Goal: Task Accomplishment & Management: Use online tool/utility

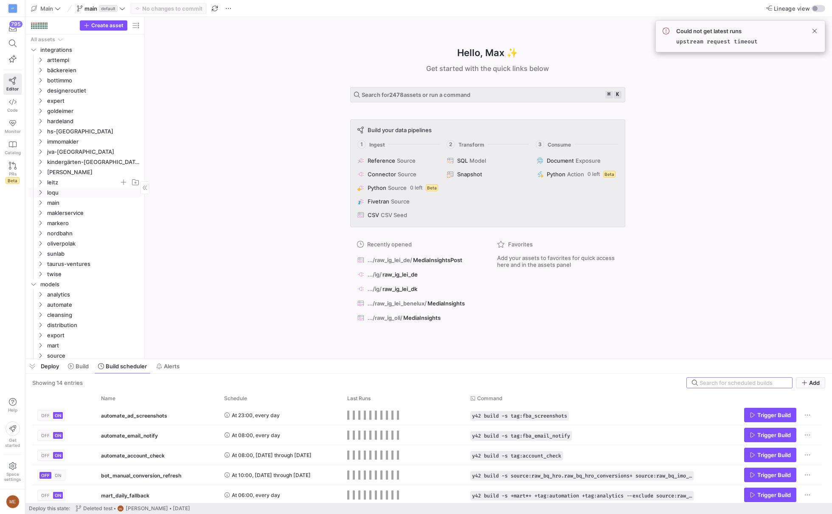
click at [86, 186] on span "leitz" at bounding box center [83, 182] width 72 height 10
click at [79, 227] on span "ig" at bounding box center [86, 223] width 65 height 10
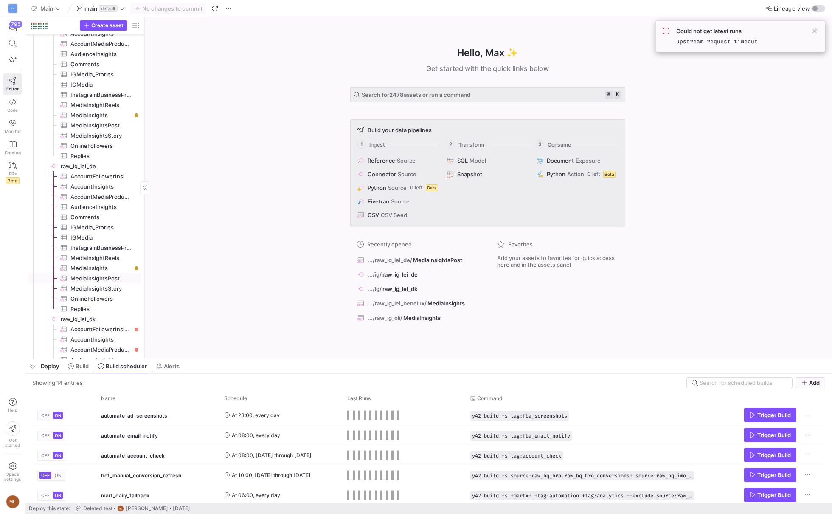
click at [104, 275] on span "MediaInsightsPost​​​​​​​​​" at bounding box center [100, 278] width 61 height 10
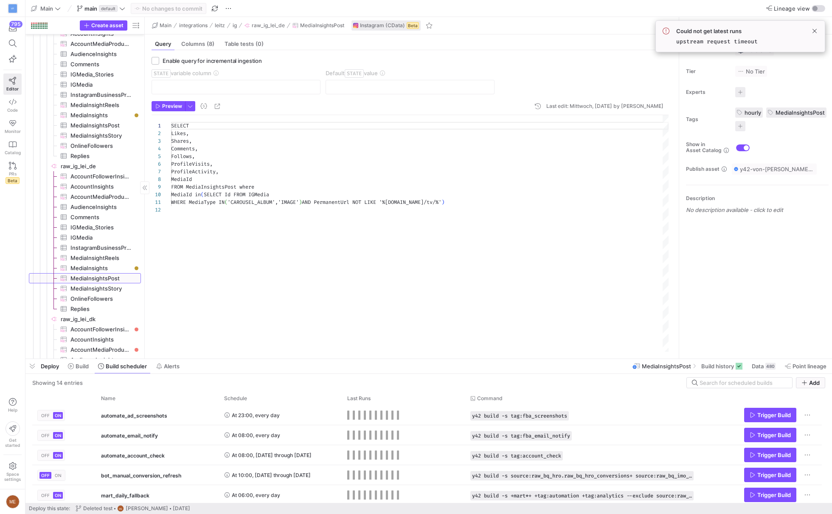
scroll to position [76, 0]
click at [757, 363] on span "Data" at bounding box center [758, 366] width 12 height 7
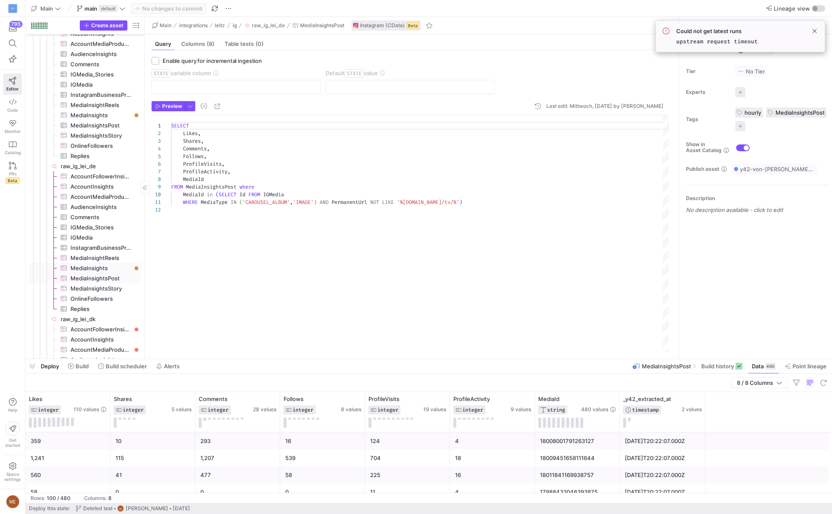
click at [127, 268] on span "MediaInsights​​​​​​​​​" at bounding box center [100, 268] width 61 height 10
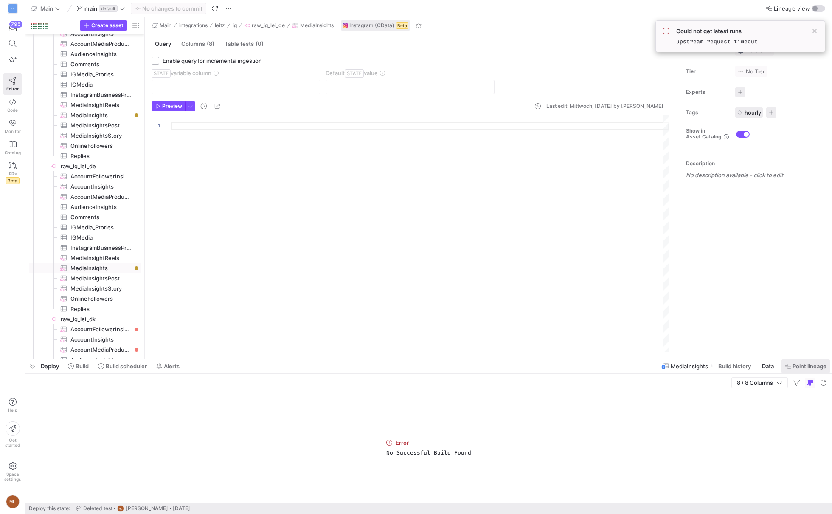
click at [793, 365] on span "Point lineage" at bounding box center [810, 366] width 34 height 7
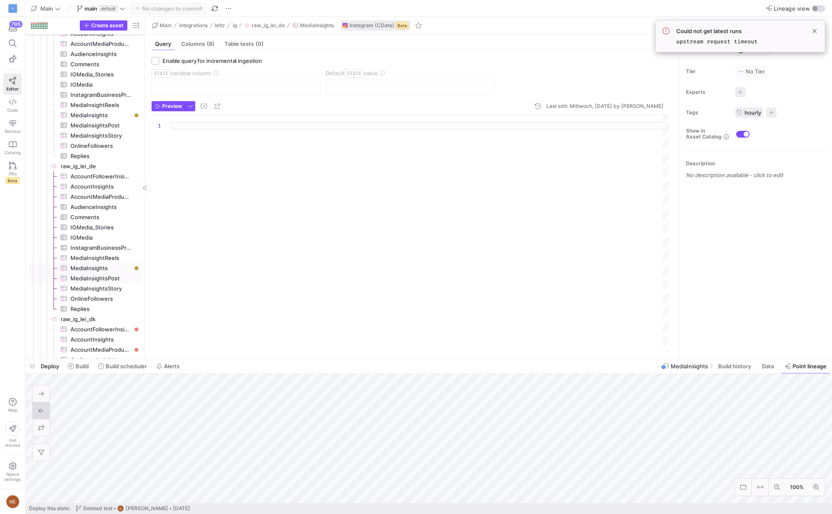
click at [122, 273] on span "MediaInsightsPost​​​​​​​​​" at bounding box center [100, 278] width 61 height 10
type textarea "SELECT Likes, Shares, Comments, Follows, ProfileVisits, ProfileActivity, MediaI…"
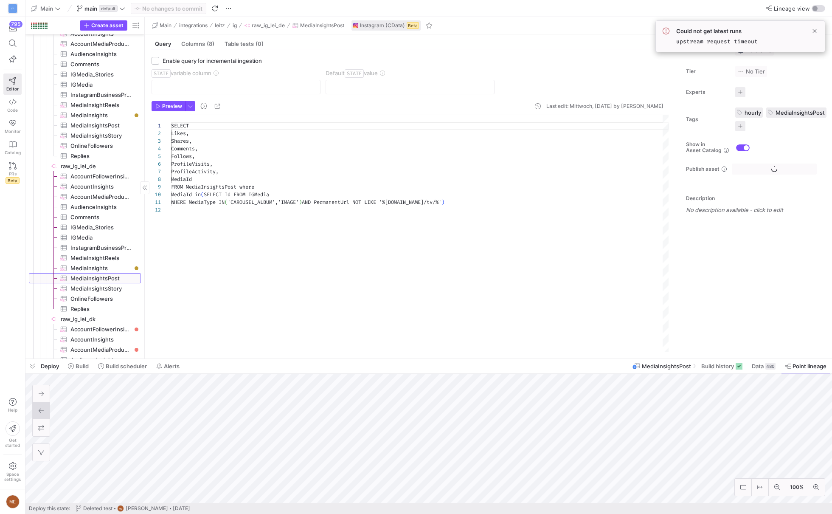
scroll to position [76, 0]
click at [121, 268] on span "MediaInsights​​​​​​​​​" at bounding box center [100, 268] width 61 height 10
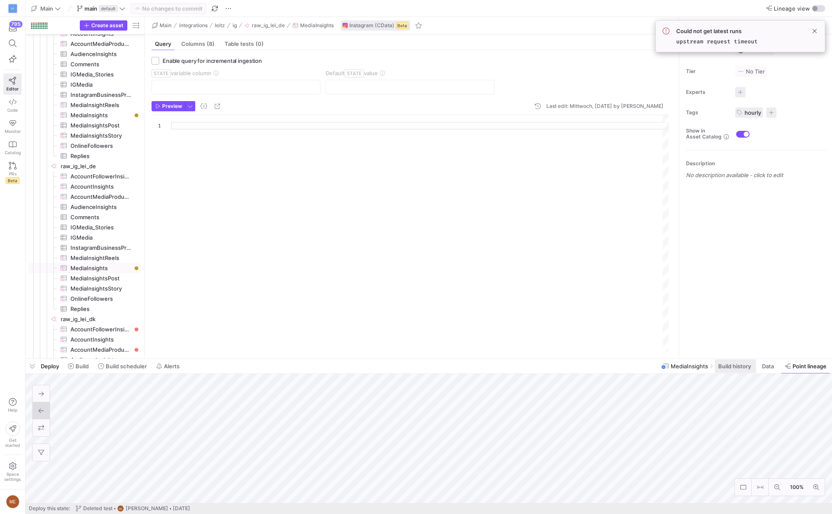
click at [730, 372] on span at bounding box center [735, 366] width 41 height 14
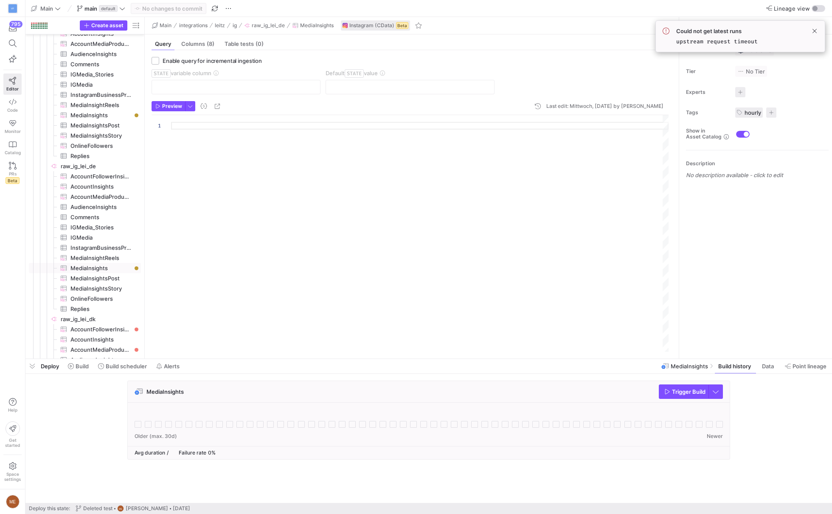
click at [681, 391] on span "Trigger Build" at bounding box center [689, 391] width 34 height 7
click at [766, 367] on span "Data" at bounding box center [768, 366] width 12 height 7
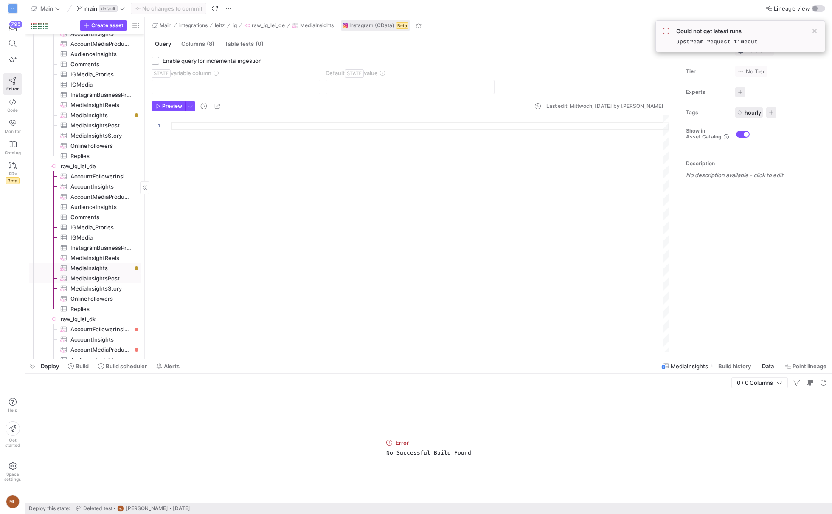
click at [115, 273] on span "MediaInsightsPost​​​​​​​​​" at bounding box center [100, 278] width 61 height 10
type textarea "SELECT Likes, Shares, Comments, Follows, ProfileVisits, ProfileActivity, MediaI…"
